Goal: Find specific page/section: Find specific page/section

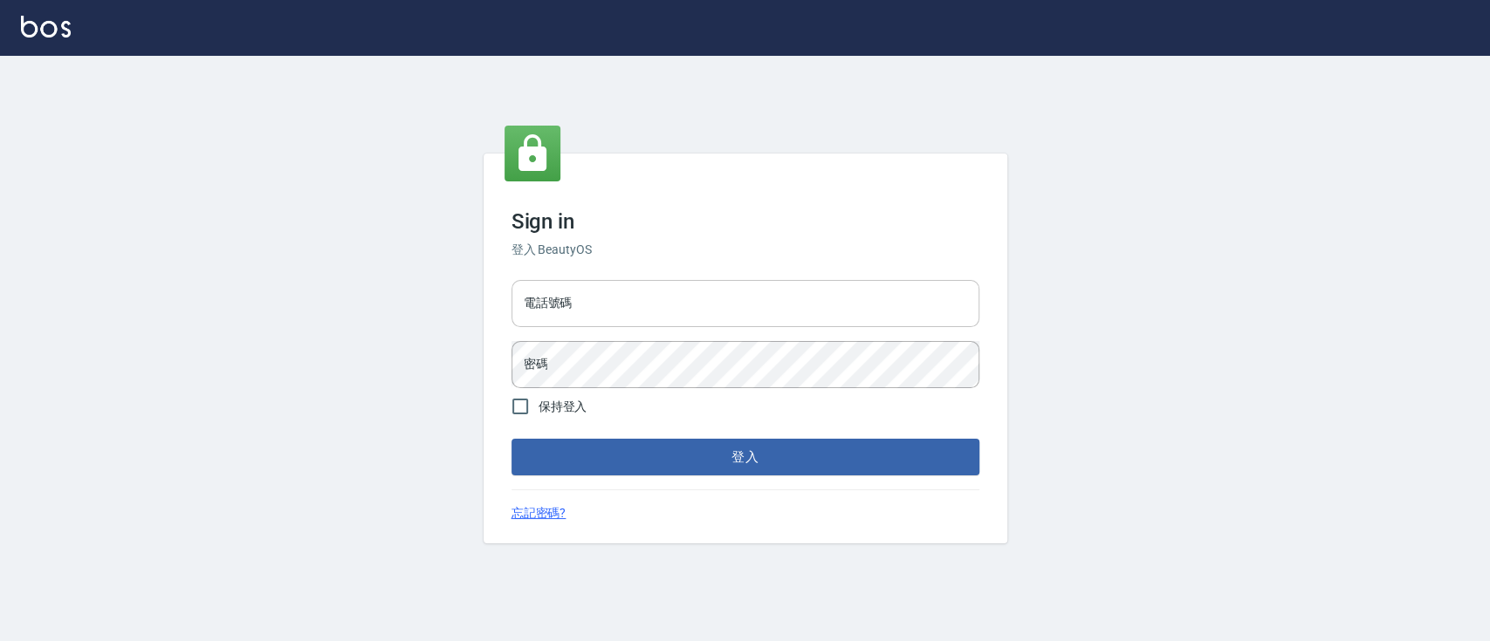
click at [694, 305] on input "電話號碼" at bounding box center [745, 303] width 468 height 47
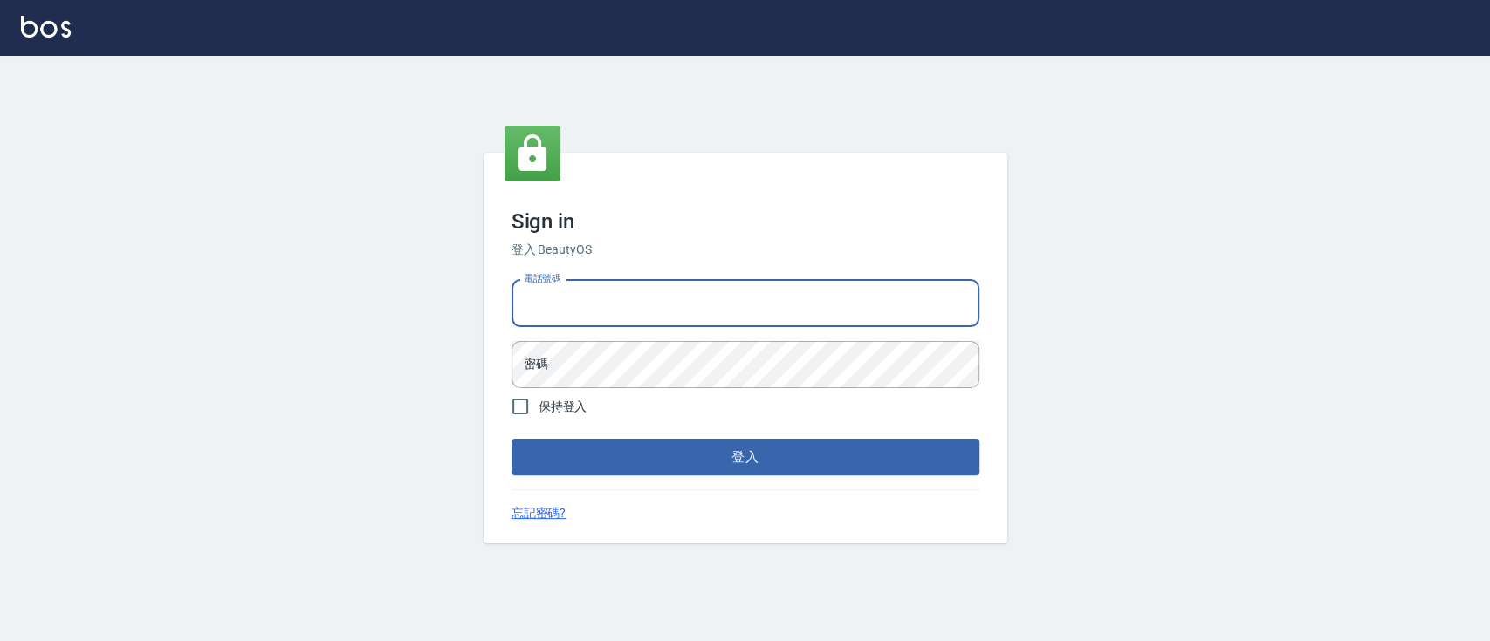
type input "0936904311"
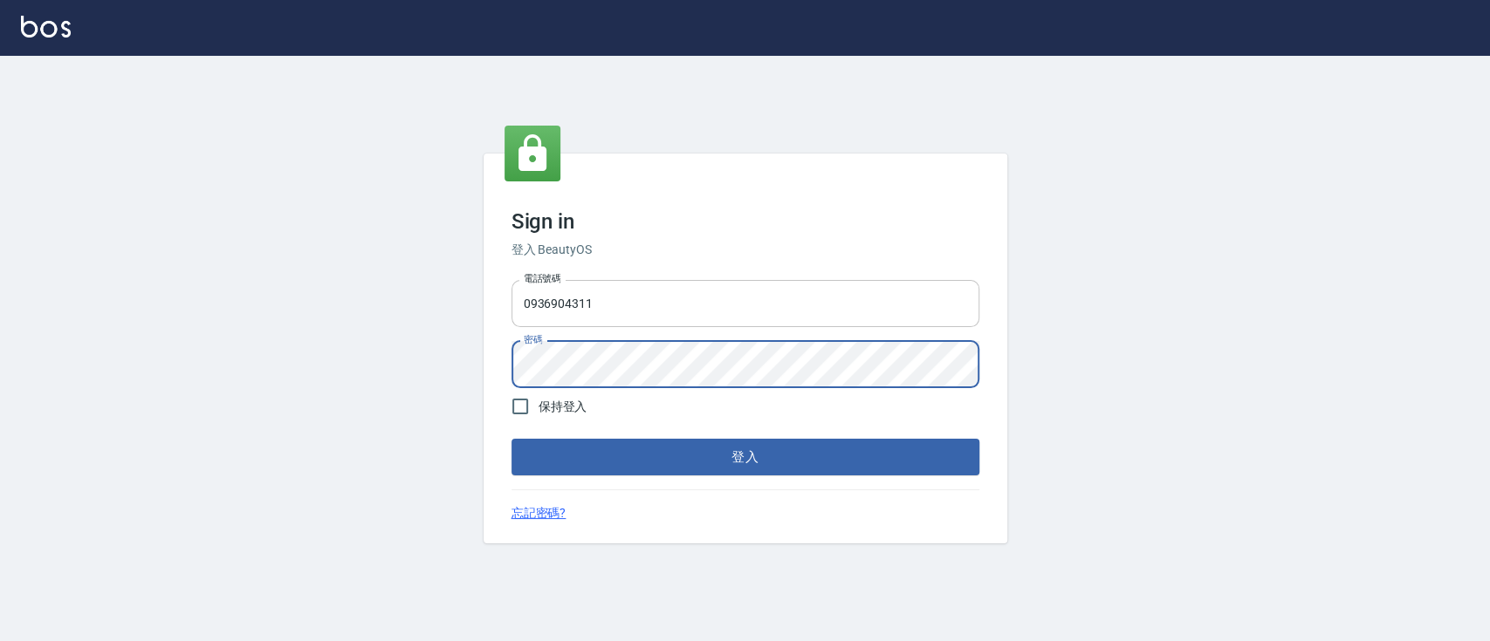
click at [511, 439] on button "登入" at bounding box center [745, 457] width 468 height 37
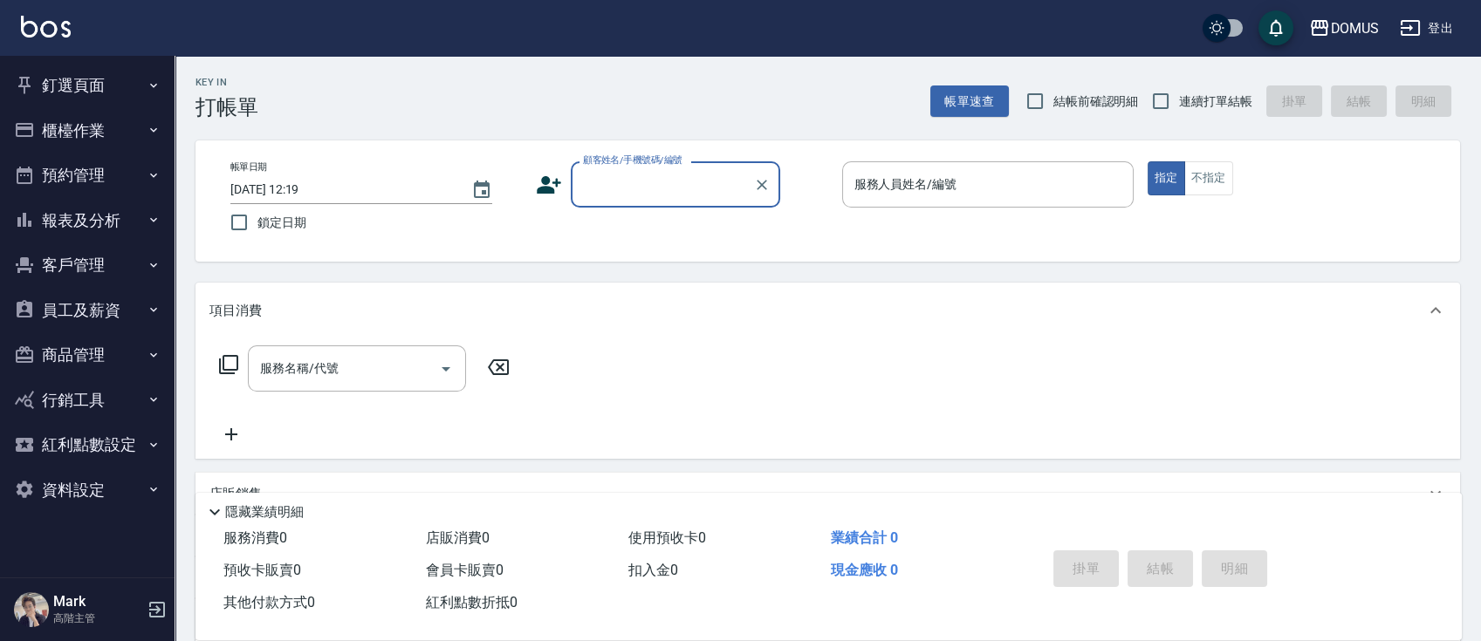
click at [75, 82] on button "釘選頁面" at bounding box center [87, 85] width 161 height 45
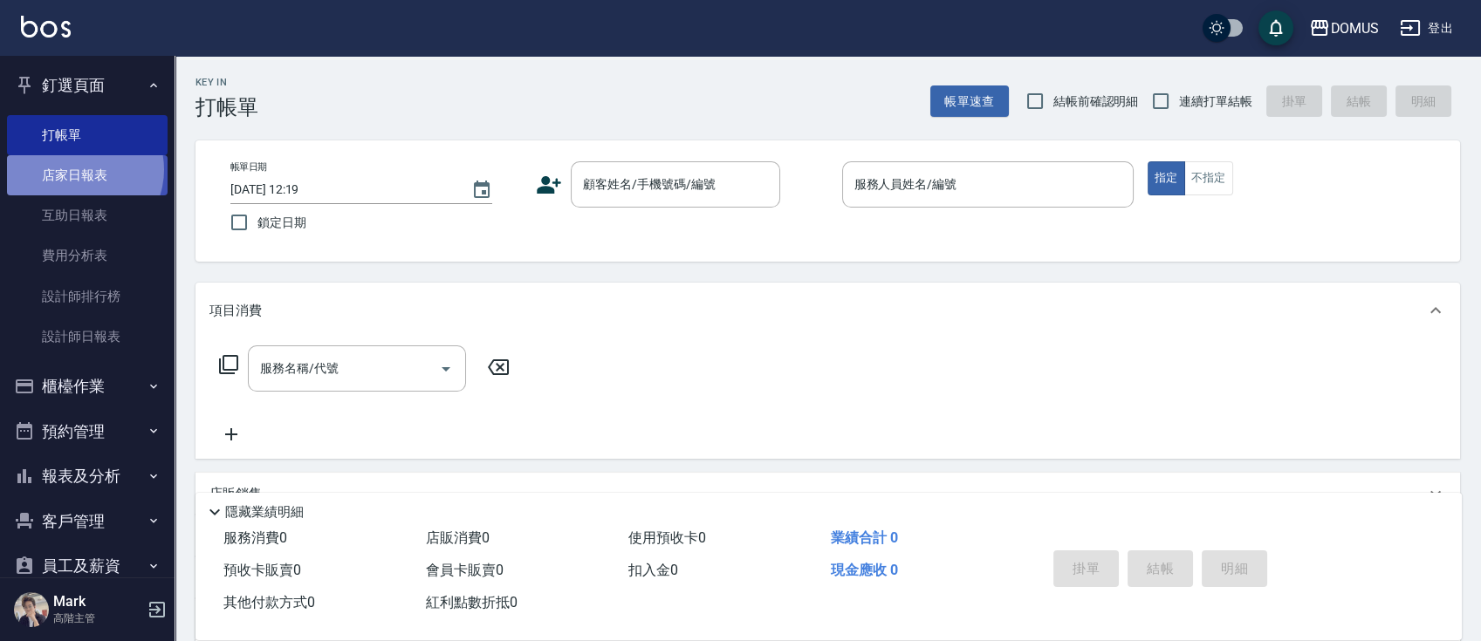
click at [79, 171] on link "店家日報表" at bounding box center [87, 175] width 161 height 40
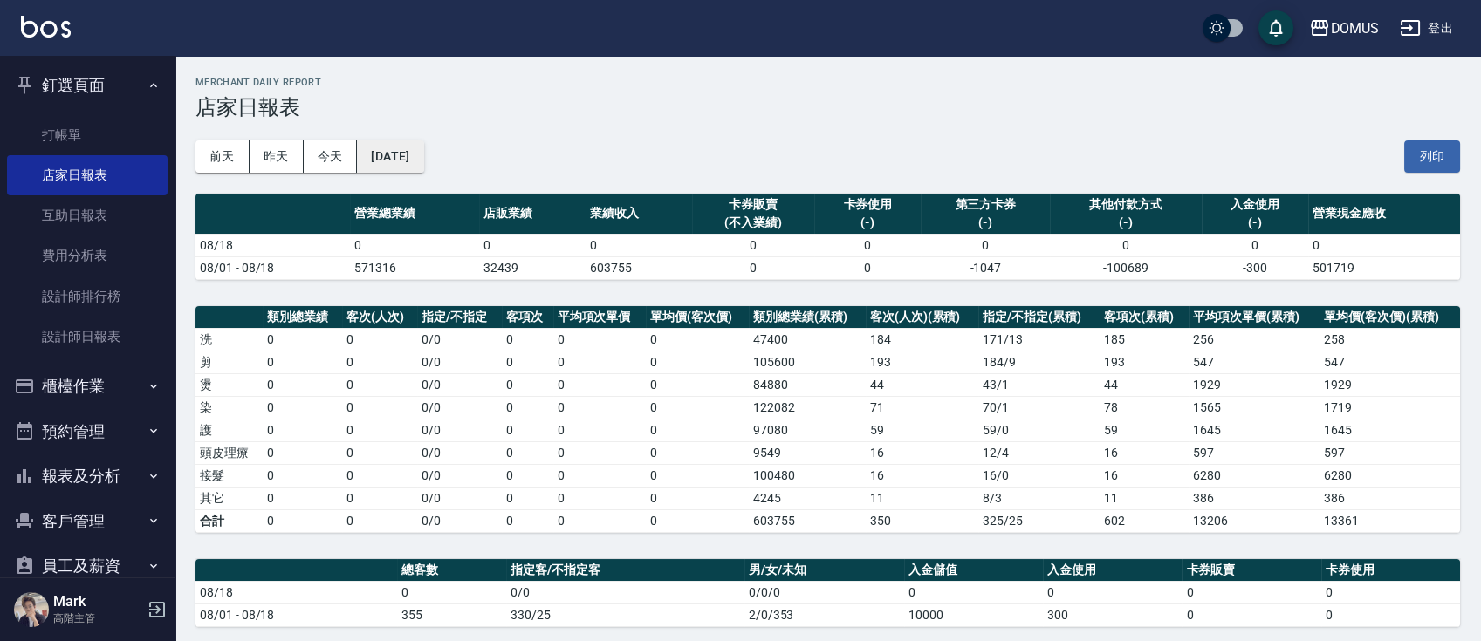
click at [409, 157] on button "[DATE]" at bounding box center [390, 157] width 66 height 32
